Goal: Task Accomplishment & Management: Use online tool/utility

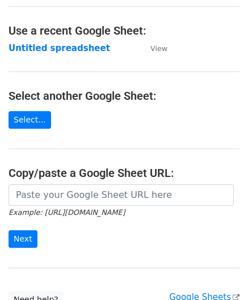
scroll to position [57, 0]
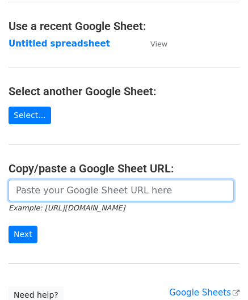
click at [48, 191] on input "url" at bounding box center [121, 191] width 225 height 22
paste input "https://docs.google.com/spreadsheets/d/1vbOoCaUBUKJ04inVy4wKy8UlMtJ5BzeNUbyxaOO…"
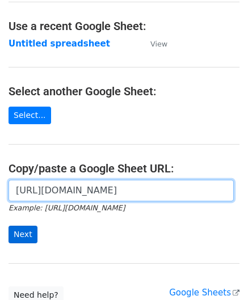
type input "https://docs.google.com/spreadsheets/d/1vbOoCaUBUKJ04inVy4wKy8UlMtJ5BzeNUbyxaOO…"
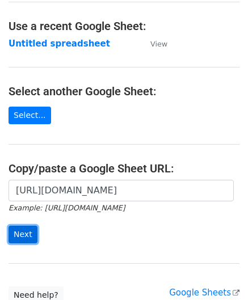
click at [25, 233] on input "Next" at bounding box center [23, 235] width 29 height 18
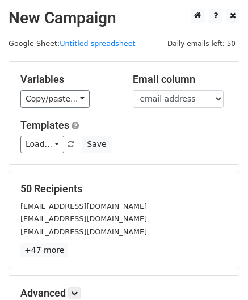
scroll to position [139, 0]
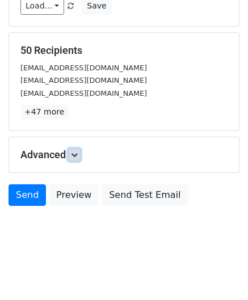
click at [80, 158] on link at bounding box center [74, 155] width 12 height 12
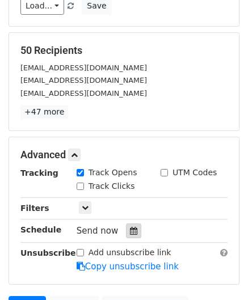
click at [130, 230] on icon at bounding box center [133, 231] width 7 height 8
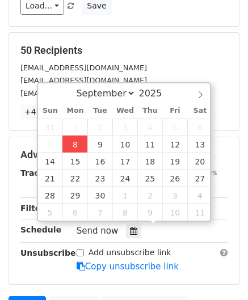
type input "[DATE] 12:00"
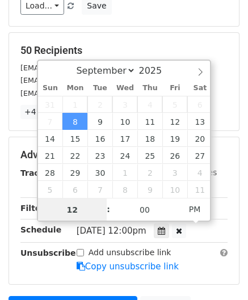
paste input "Hour"
type input "2"
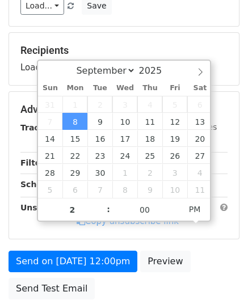
type input "[DATE] 14:00"
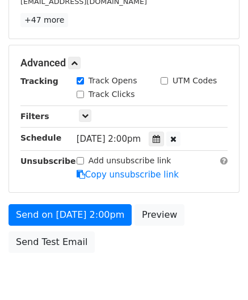
scroll to position [276, 0]
